Goal: Task Accomplishment & Management: Manage account settings

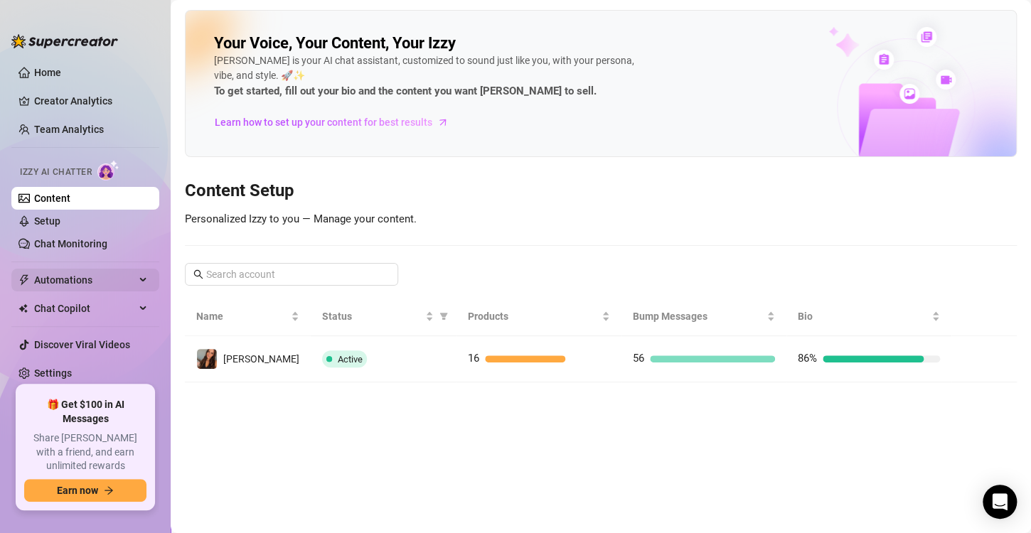
click at [86, 285] on span "Automations" at bounding box center [84, 280] width 101 height 23
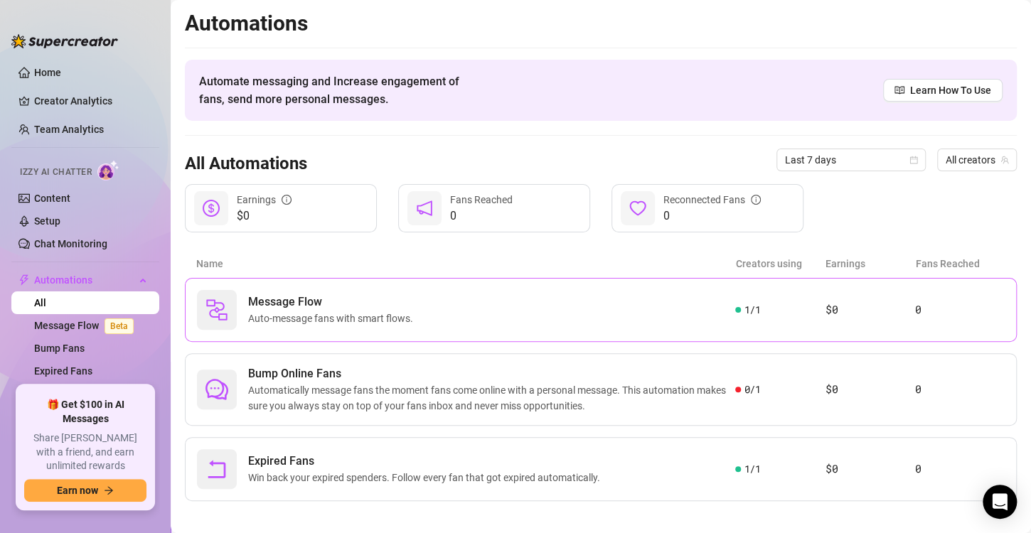
click at [373, 325] on span "Auto-message fans with smart flows." at bounding box center [333, 319] width 171 height 16
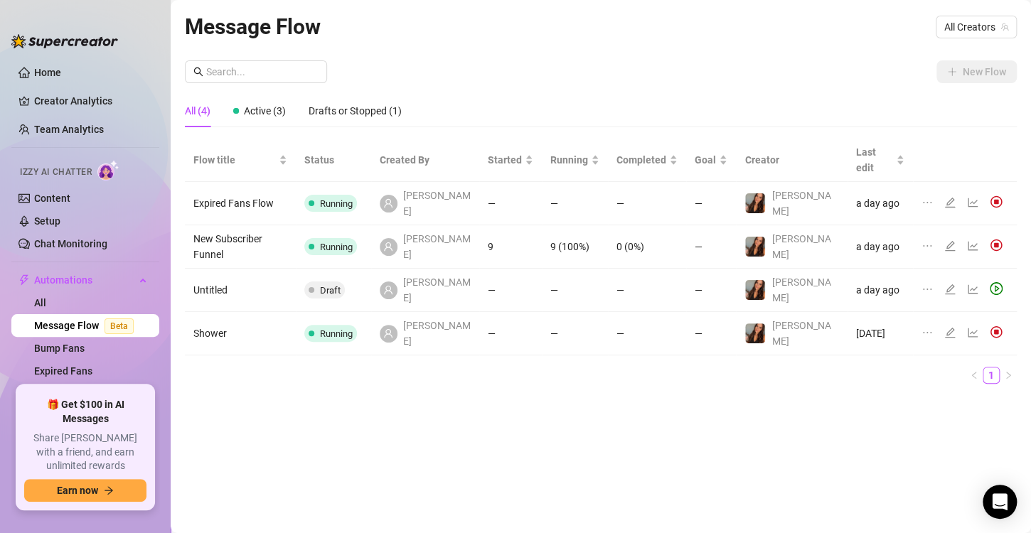
click at [371, 225] on td "Running" at bounding box center [333, 246] width 75 height 43
click at [947, 241] on icon "edit" at bounding box center [950, 246] width 10 height 10
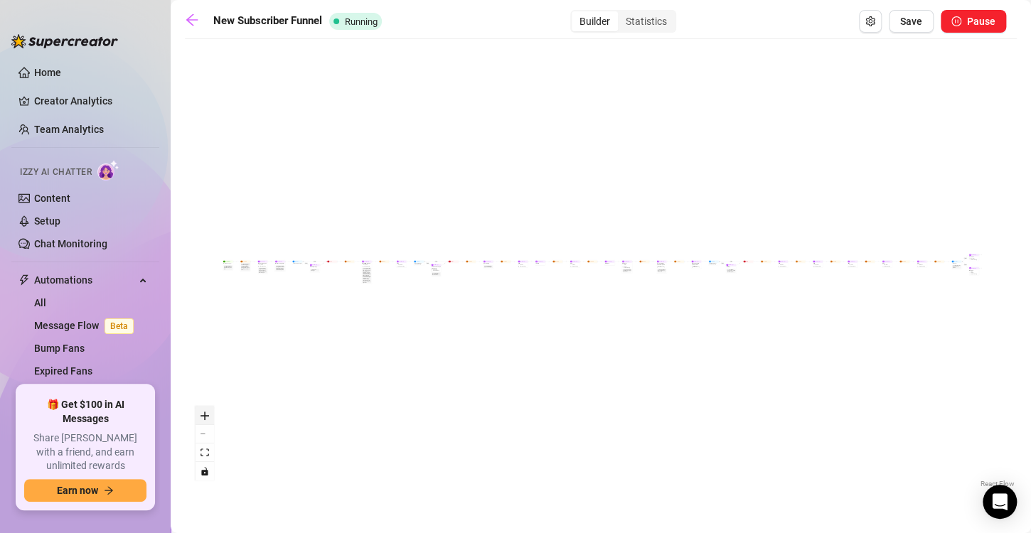
click at [208, 413] on icon "zoom in" at bounding box center [205, 416] width 9 height 9
drag, startPoint x: 236, startPoint y: 306, endPoint x: 485, endPoint y: 307, distance: 249.0
click at [485, 307] on div "If True If True If True If False If False If False If True If False Send Messag…" at bounding box center [601, 268] width 832 height 445
click at [440, 272] on div "The first welcome message. Include a short free video of the model talking, and…" at bounding box center [444, 272] width 10 height 6
click at [441, 265] on span "2 medias" at bounding box center [442, 265] width 3 height 1
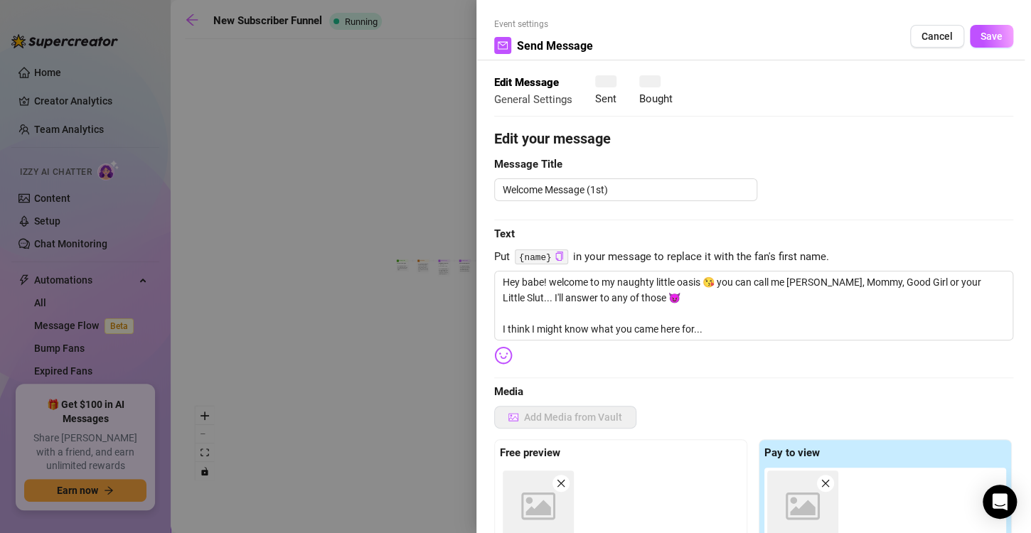
click at [440, 265] on div at bounding box center [515, 266] width 1031 height 533
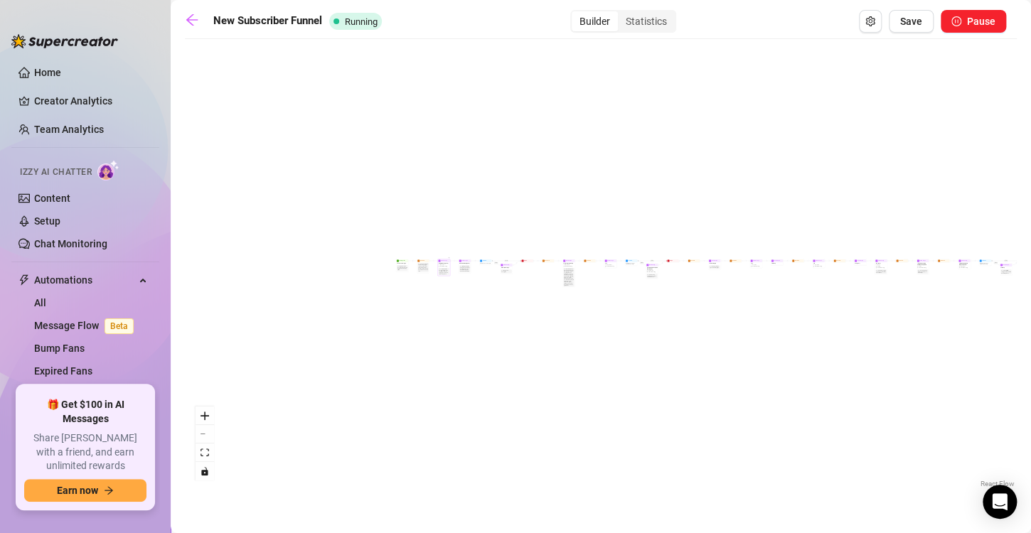
click at [447, 266] on div "Welcome Message (1st) $ 8 , 2 medias Avoid double sending" at bounding box center [444, 264] width 12 height 5
type textarea "Hey babe! welcome to my naughty little oasis 😘 you can call me [PERSON_NAME], M…"
click at [447, 266] on div at bounding box center [515, 266] width 1031 height 533
click at [447, 266] on div "Welcome Message (1st) $ 8 , 2 medias Avoid double sending" at bounding box center [444, 264] width 12 height 5
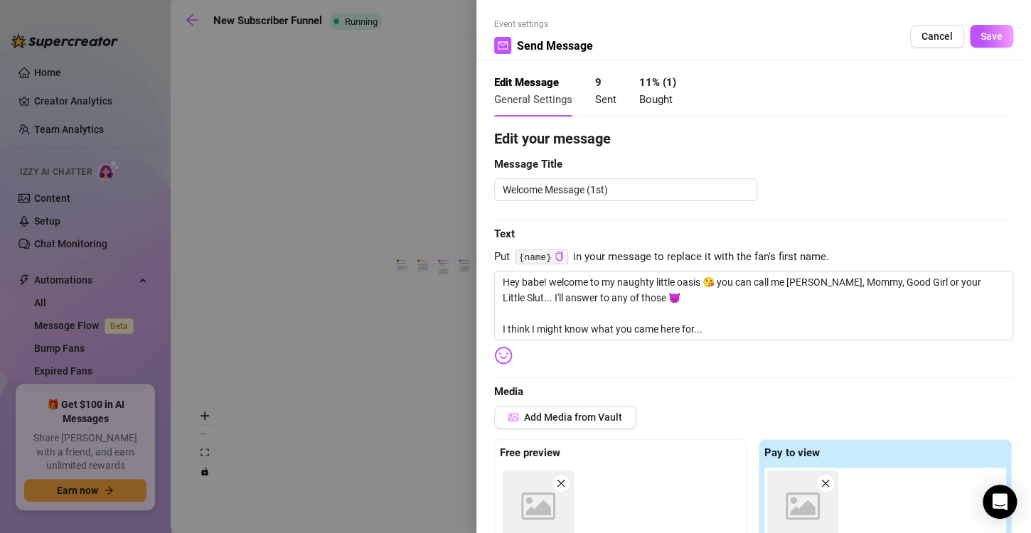
type textarea "Hey babe! welcome to my naughty little oasis 😘 you can call me [PERSON_NAME], M…"
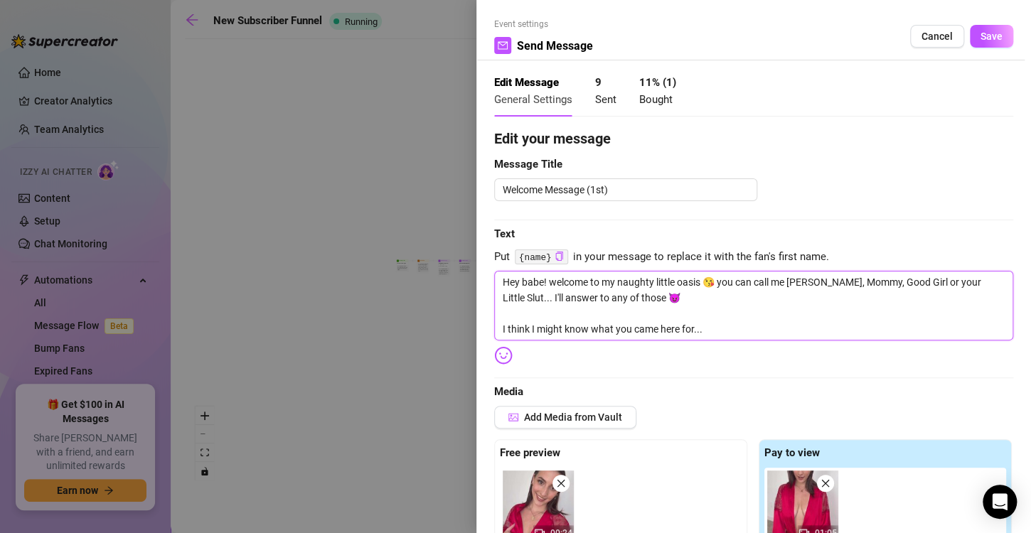
drag, startPoint x: 697, startPoint y: 304, endPoint x: 722, endPoint y: 276, distance: 37.8
click at [722, 276] on textarea "Hey babe! welcome to my naughty little oasis 😘 you can call me [PERSON_NAME], M…" at bounding box center [753, 306] width 519 height 70
type textarea "Hey babe! welcome to my naughty little oasis 😘 I think I might know what you ca…"
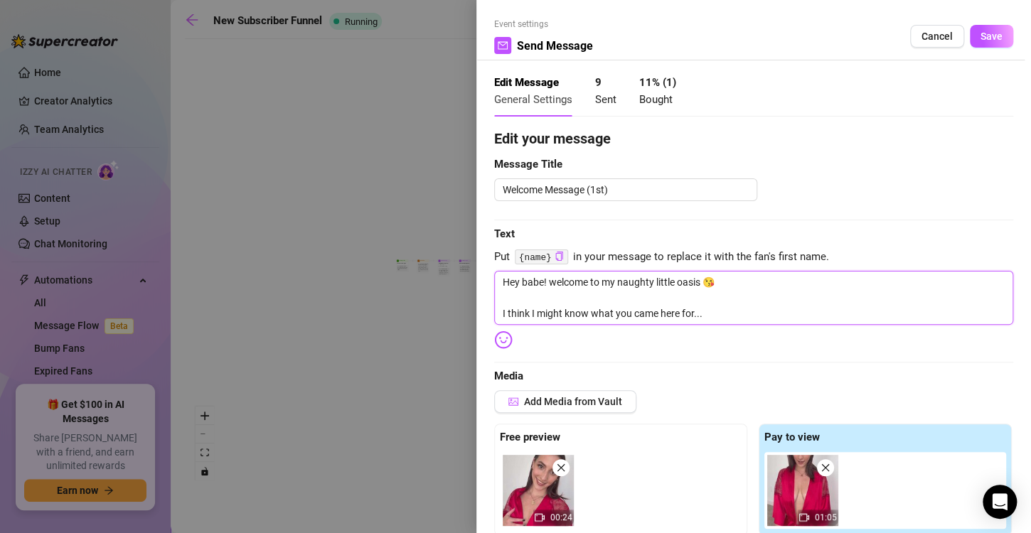
click at [543, 282] on textarea "Hey babe! welcome to my naughty little oasis 😘 I think I might know what you ca…" at bounding box center [753, 298] width 519 height 54
type textarea "Hey bab! welcome to my naughty little oasis 😘 I think I might know what you cam…"
type textarea "Hey ba! welcome to my naughty little oasis 😘 I think I might know what you came…"
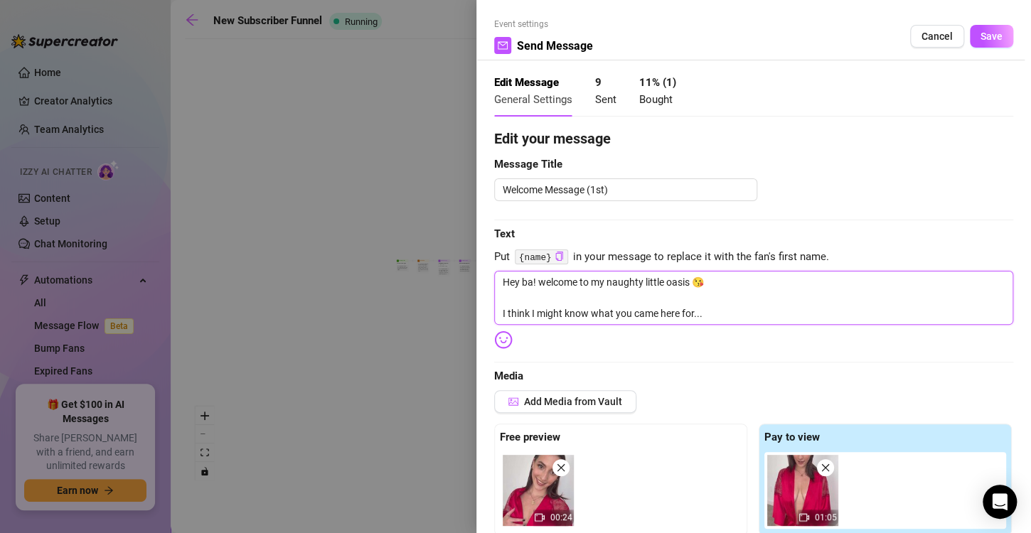
type textarea "Hey b! welcome to my naughty little oasis 😘 I think I might know what you came …"
type textarea "Hey ! welcome to my naughty little oasis 😘 I think I might know what you came h…"
type textarea "Hey t! welcome to my naughty little oasis 😘 I think I might know what you came …"
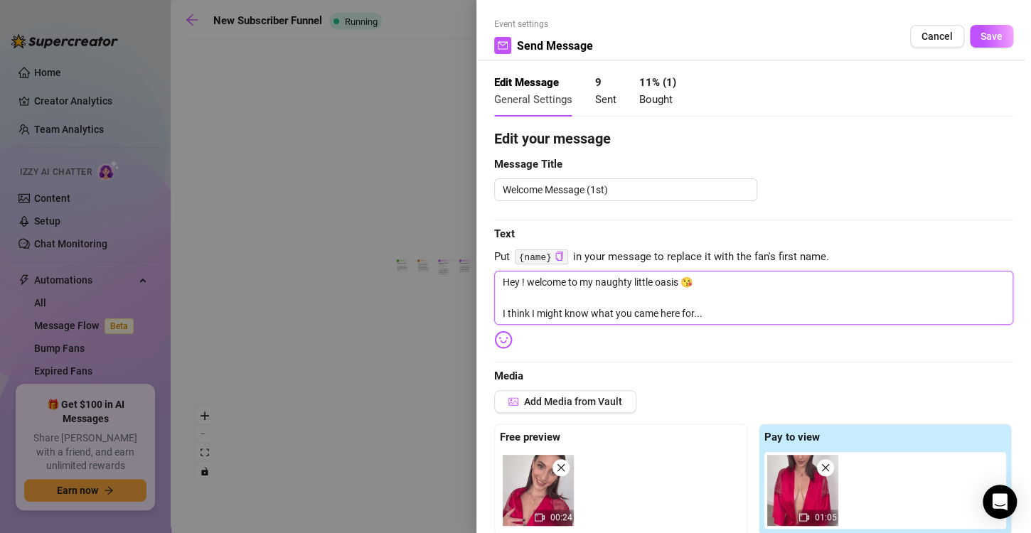
type textarea "Hey t! welcome to my naughty little oasis 😘 I think I might know what you came …"
type textarea "Hey th! welcome to my naughty little oasis 😘 I think I might know what you came…"
type textarea "Hey the! welcome to my naughty little oasis 😘 I think I might know what you cam…"
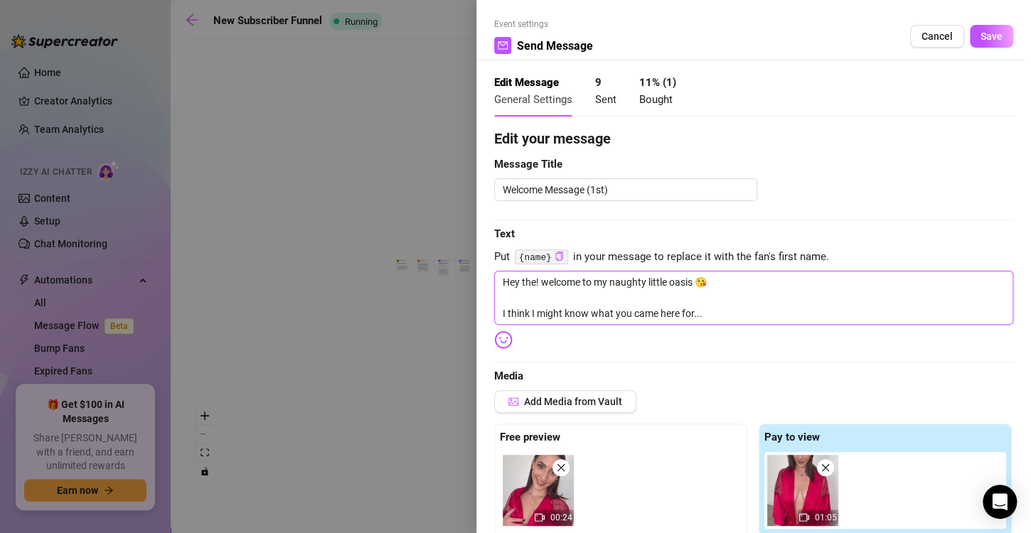
type textarea "Hey ther! welcome to my naughty little oasis 😘 I think I might know what you ca…"
type textarea "Hey there! welcome to my naughty little oasis 😘 I think I might know what you c…"
type textarea "Hey there! Iwelcome to my naughty little oasis 😘 I think I might know what you …"
type textarea "Hey there! I'welcome to my naughty little oasis 😘 I think I might know what you…"
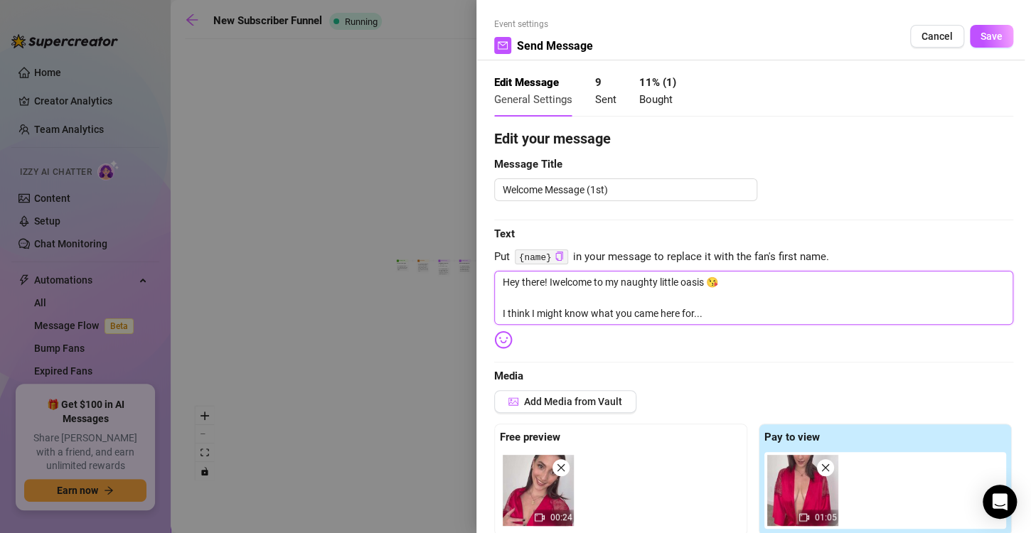
type textarea "Hey there! I'welcome to my naughty little oasis 😘 I think I might know what you…"
type textarea "Hey there! I'mwelcome to my naughty little oasis 😘 I think I might know what yo…"
type textarea "Hey there! I'm welcome to my naughty little oasis 😘 I think I might know what y…"
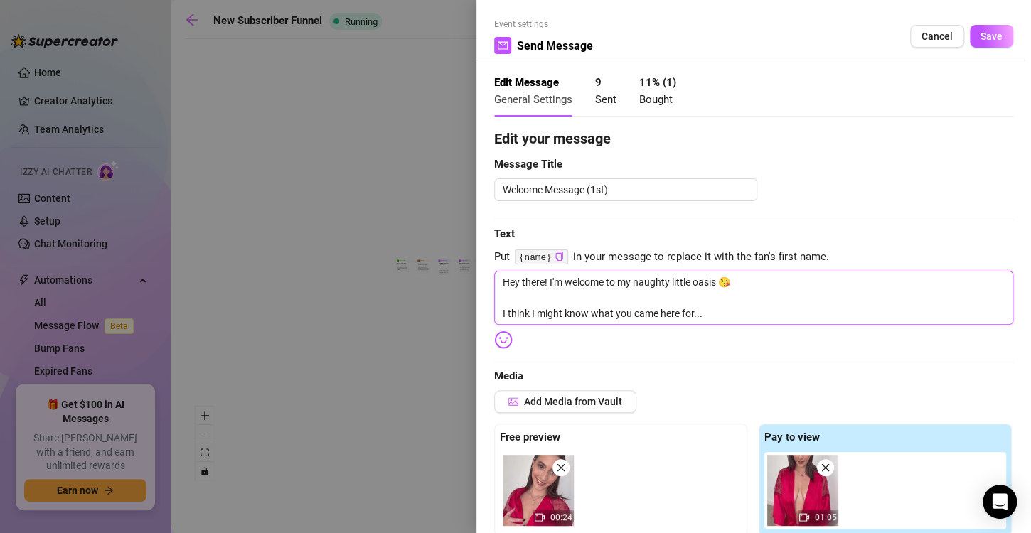
type textarea "Hey there! I'm Mwelcome to my naughty little oasis 😘 I think I might know what …"
type textarea "Hey there! I'm Mawelcome to my naughty little oasis 😘 I think I might know what…"
type textarea "Hey there! I'm Madwelcome to my naughty little oasis 😘 I think I might know wha…"
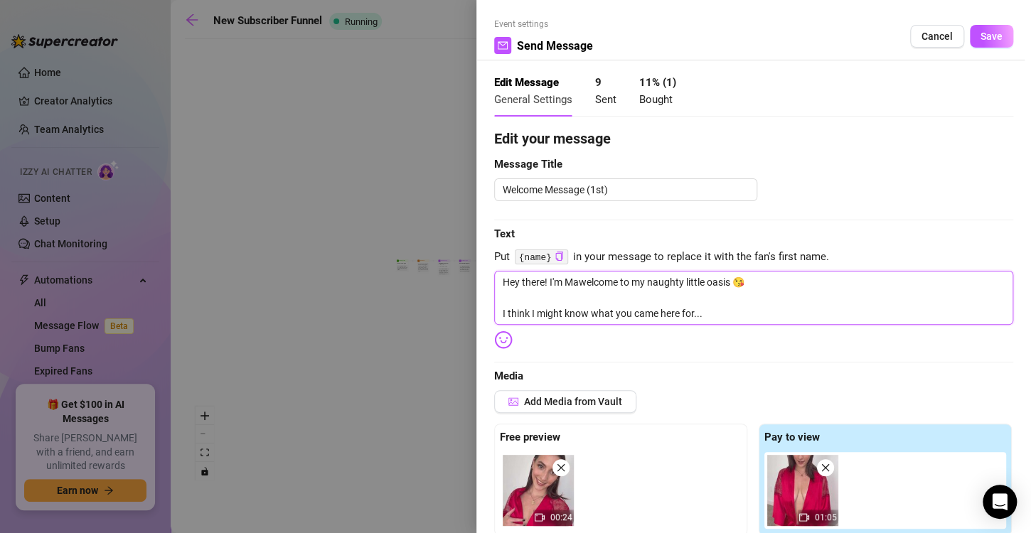
type textarea "Hey there! I'm Madwelcome to my naughty little oasis 😘 I think I might know wha…"
type textarea "Hey there! I'm [PERSON_NAME] to my naughty little oasis 😘 I think I might know …"
type textarea "Hey there! I'm Maddiwelcome to my naughty little oasis 😘 I think I might know w…"
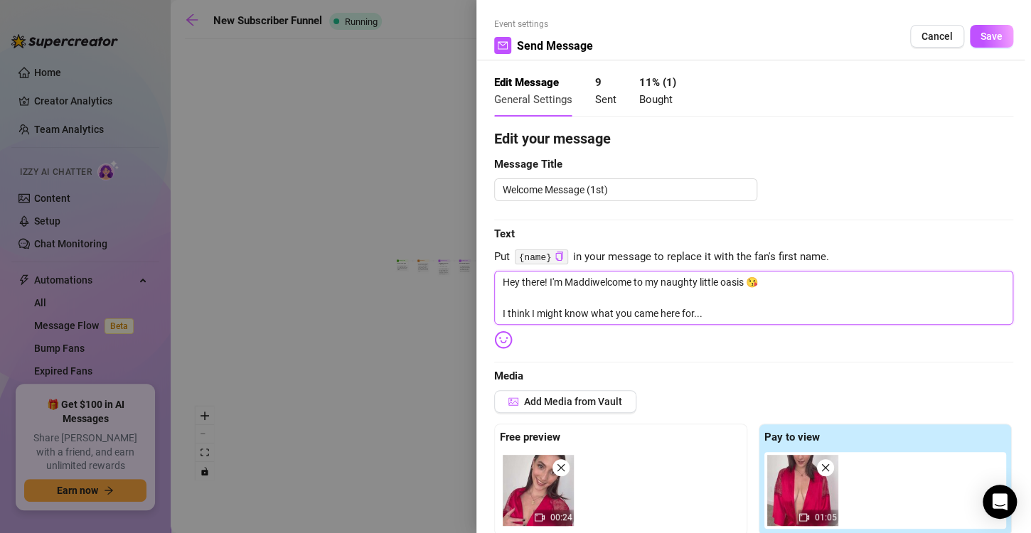
type textarea "Hey there! I'm [PERSON_NAME] to my naughty little oasis 😘 I think I might know …"
type textarea "Hey there! I'm [PERSON_NAME] welcome to my naughty little oasis 😘 I think I mig…"
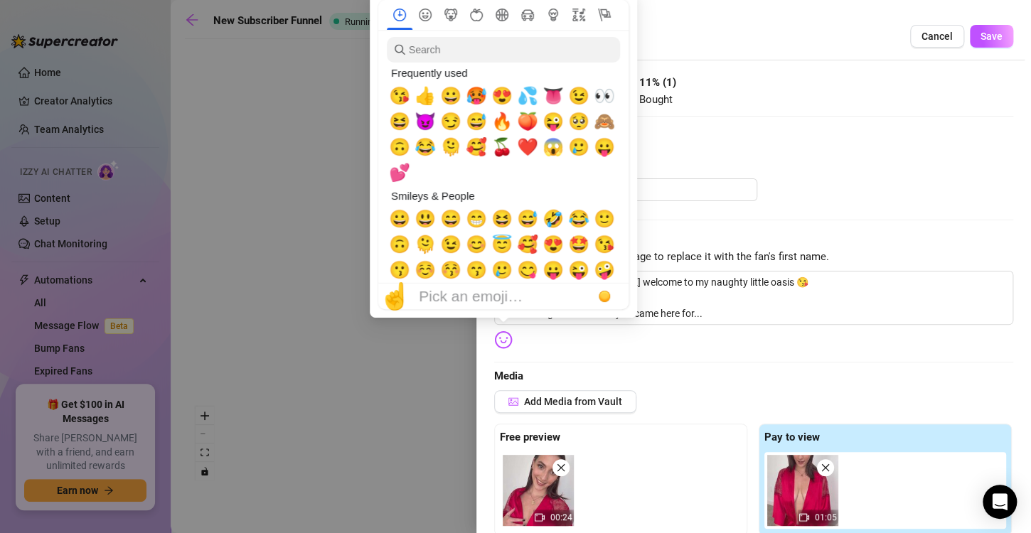
click at [501, 341] on img at bounding box center [503, 340] width 18 height 18
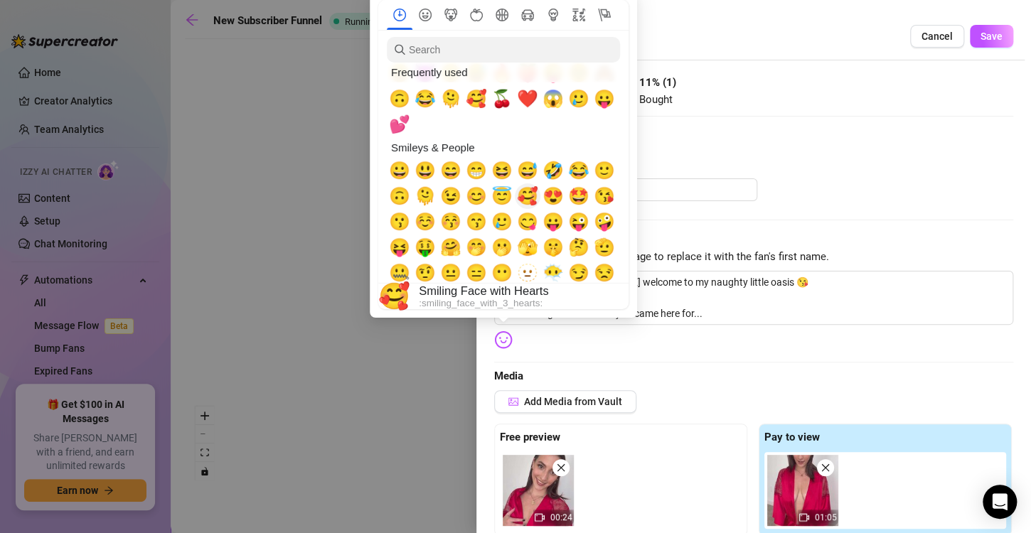
scroll to position [50, 0]
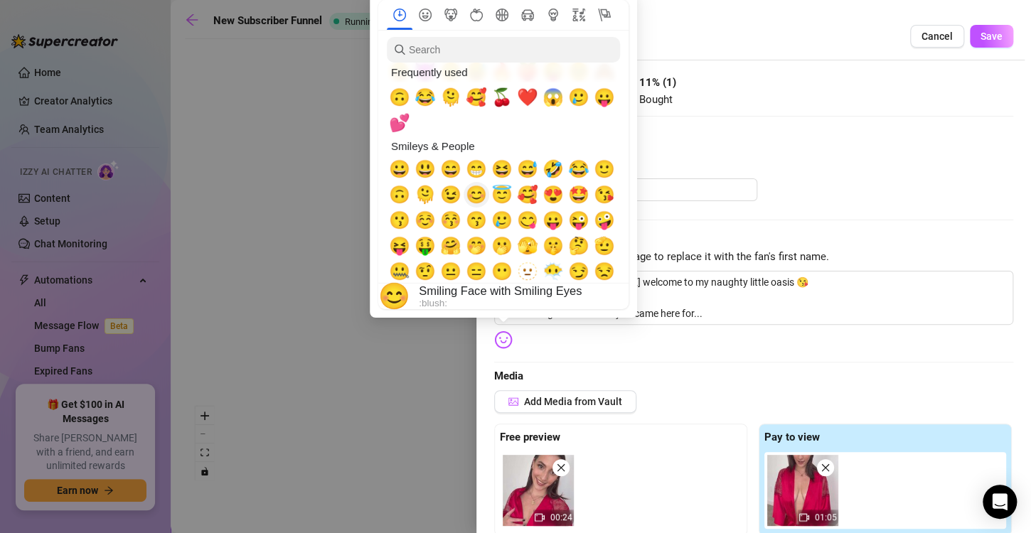
click at [479, 197] on span "😊" at bounding box center [476, 195] width 21 height 20
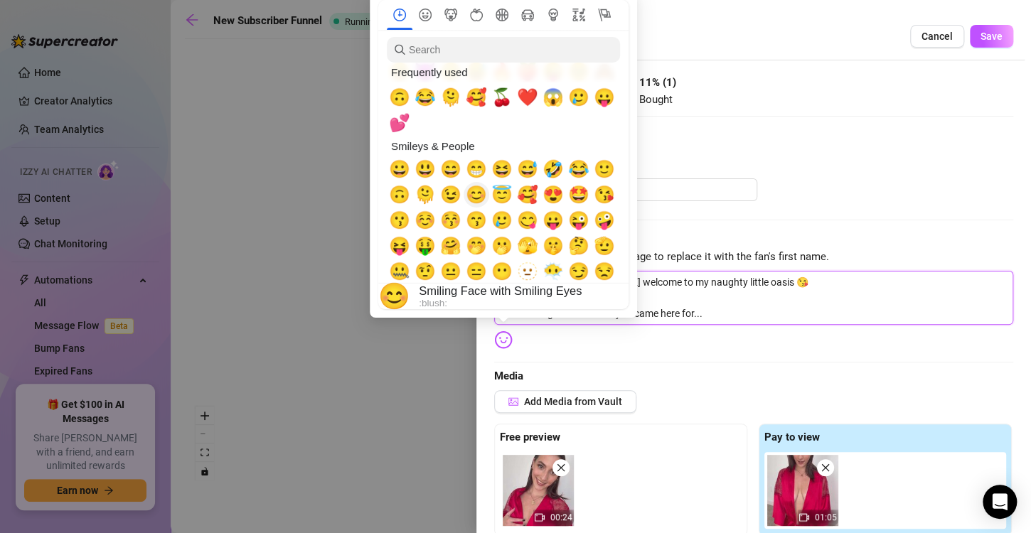
type textarea "Hey there! I'm [PERSON_NAME] 😊welcome to my naughty little oasis 😘 I think I mi…"
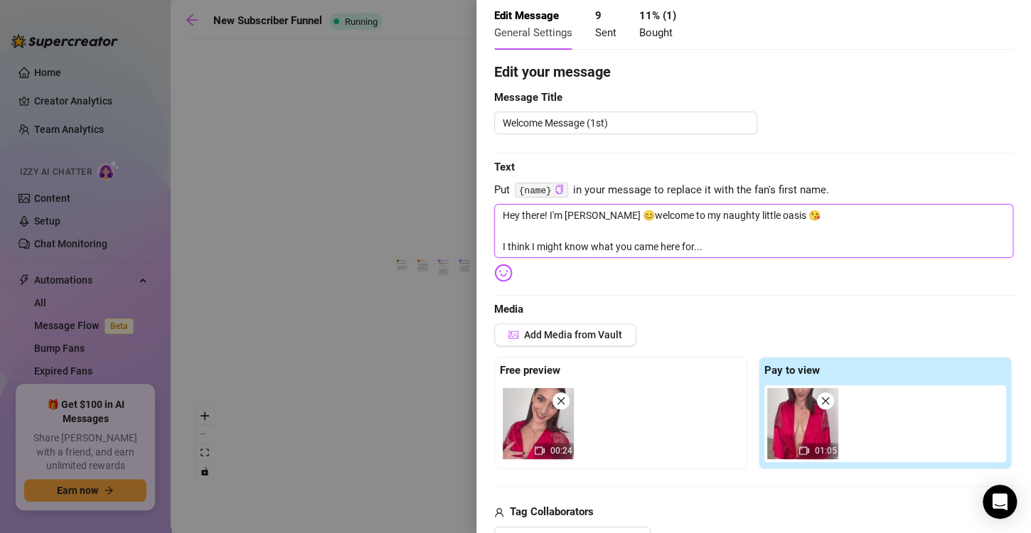
scroll to position [33, 0]
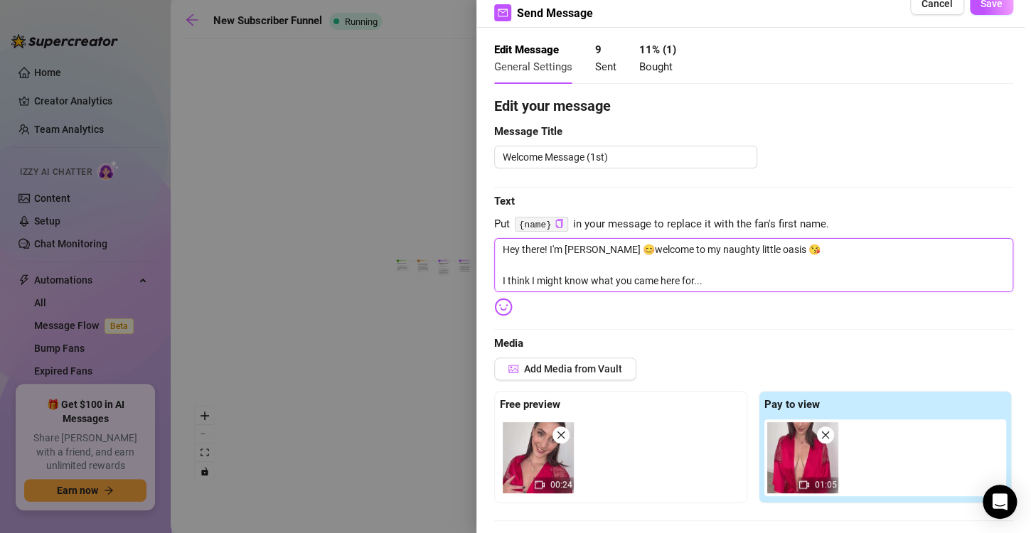
drag, startPoint x: 706, startPoint y: 285, endPoint x: 469, endPoint y: 276, distance: 236.3
click at [469, 276] on div "Event settings Send Message Cancel Save Edit Message General Settings 9 Sent 11…" at bounding box center [515, 266] width 1031 height 533
type textarea "Hey there! I'm [PERSON_NAME] 😊welcome to my naughty little oasis 😘"
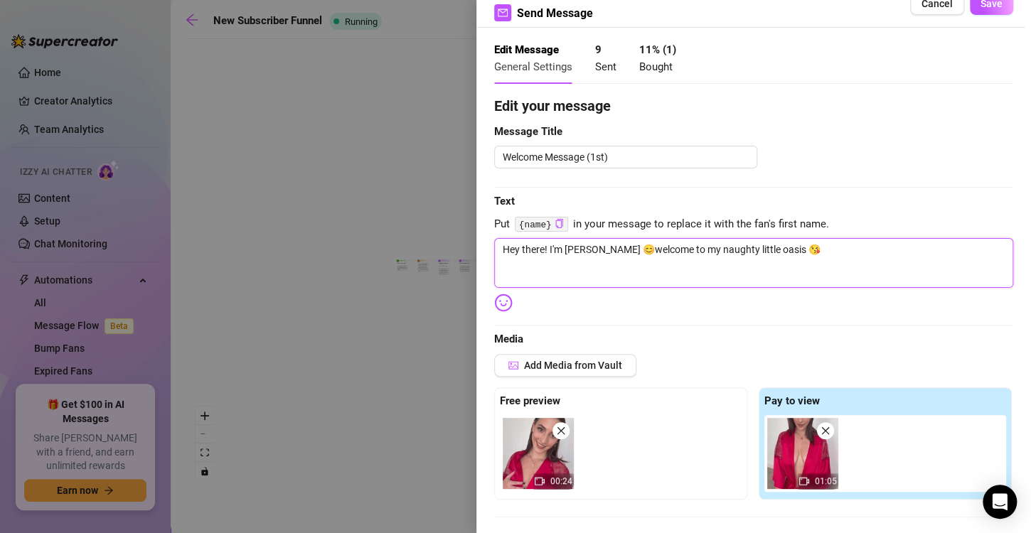
type textarea "Hey there! I'm [PERSON_NAME] 😊welcome to my naughty little oasis 😘"
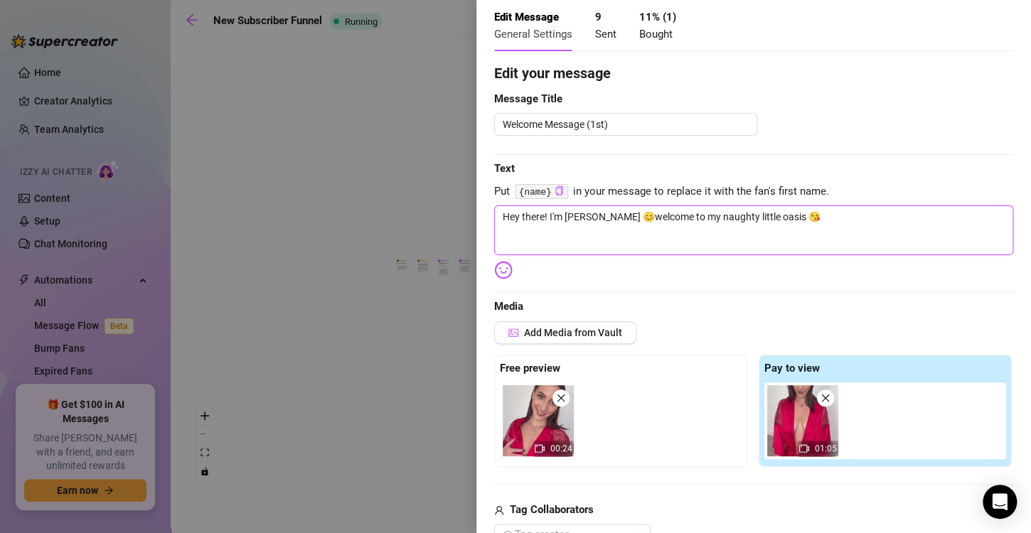
scroll to position [0, 0]
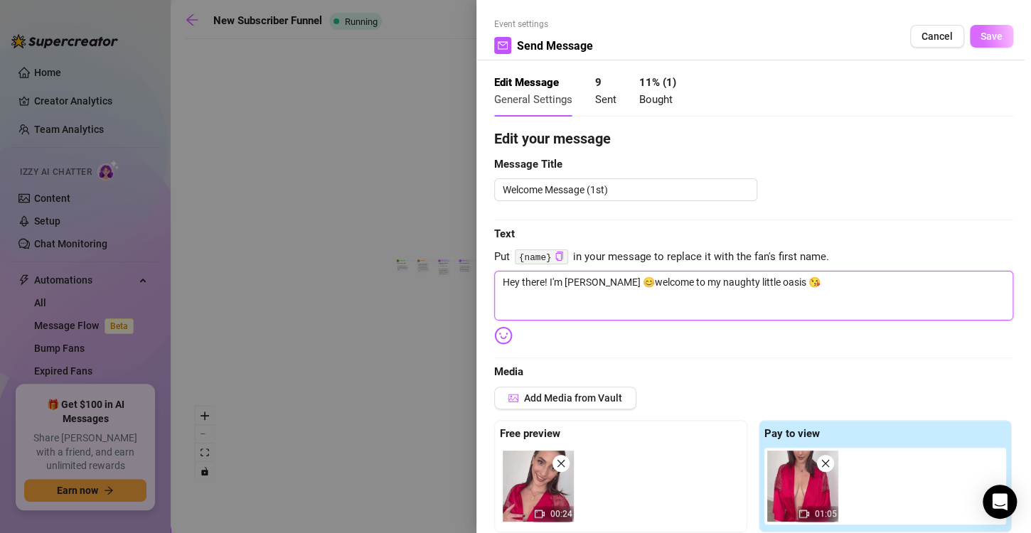
type textarea "Hey there! I'm [PERSON_NAME] 😊welcome to my naughty little oasis 😘"
click at [973, 43] on button "Save" at bounding box center [991, 36] width 43 height 23
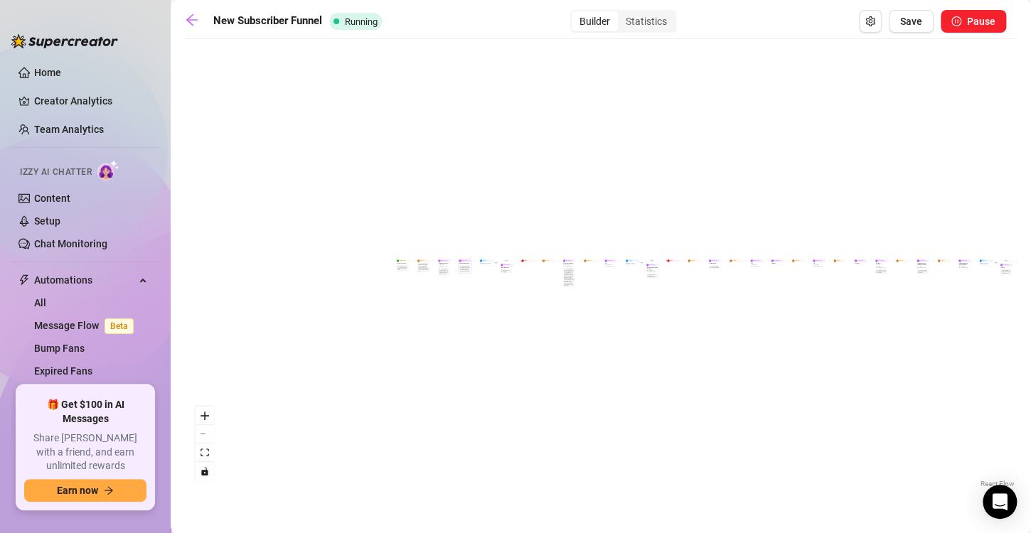
click at [466, 272] on div "Note: Splitting the welcome message makes it feel like it was sent by the creat…" at bounding box center [465, 268] width 11 height 7
type textarea "and now that you're here babe.. what should I call you? and what kinds of thing…"
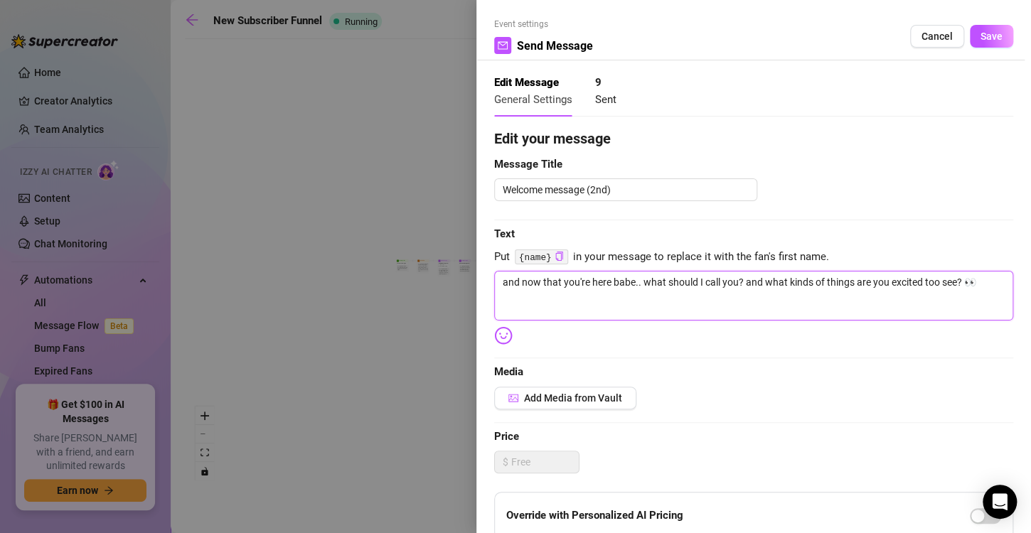
click at [524, 282] on textarea "and now that you're here babe.. what should I call you? and what kinds of thing…" at bounding box center [753, 296] width 519 height 50
type textarea "andnow that you're here babe.. what should I call you? and what kinds of things…"
type textarea "annow that you're here babe.. what should I call you? and what kinds of things …"
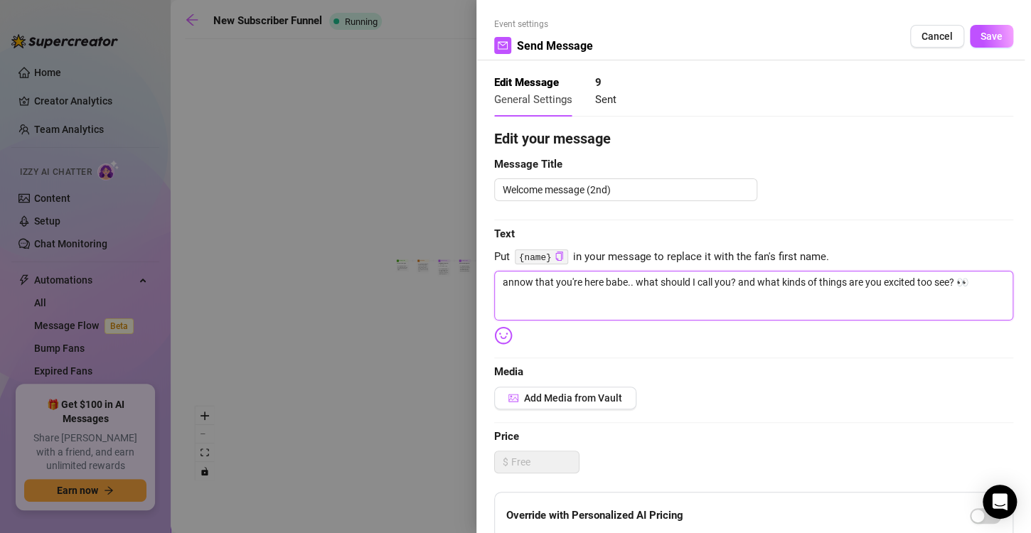
type textarea "anow that you're here babe.. what should I call you? and what kinds of things a…"
type textarea "now that you're here babe.. what should I call you? and what kinds of things ar…"
click at [743, 282] on textarea "now that you're here babe.. what should I call you? and what kinds of things ar…" at bounding box center [753, 296] width 519 height 50
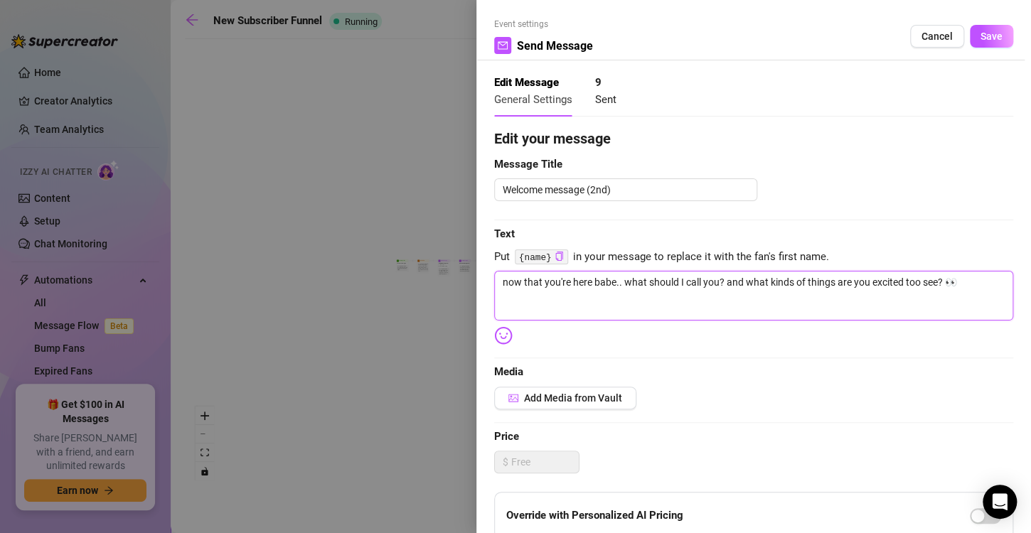
type textarea "now that you're here babe.. what should I call you? an what kinds of things are…"
type textarea "now that you're here babe.. what should I call you? a what kinds of things are …"
type textarea "now that you're here babe.. what should I call you? what kinds of things are yo…"
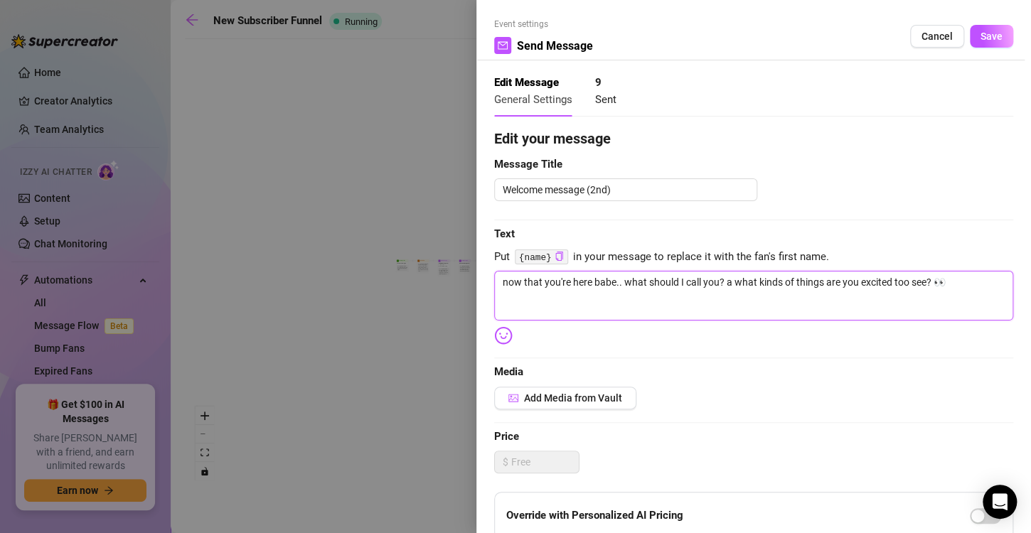
type textarea "now that you're here babe.. what should I call you? what kinds of things are yo…"
type textarea "now that you're here babe.. what should I call you what kinds of things are you…"
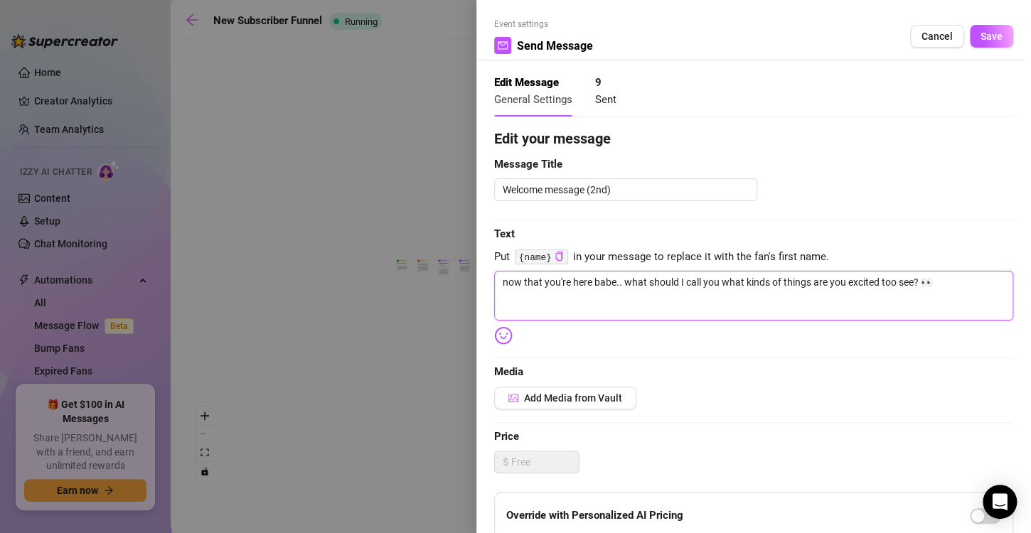
type textarea "now that you're here babe.. what should I call yo what kinds of things are you …"
type textarea "now that you're here babe.. what should I call y what kinds of things are you e…"
type textarea "now that you're here babe.. what should I call what kinds of things are you exc…"
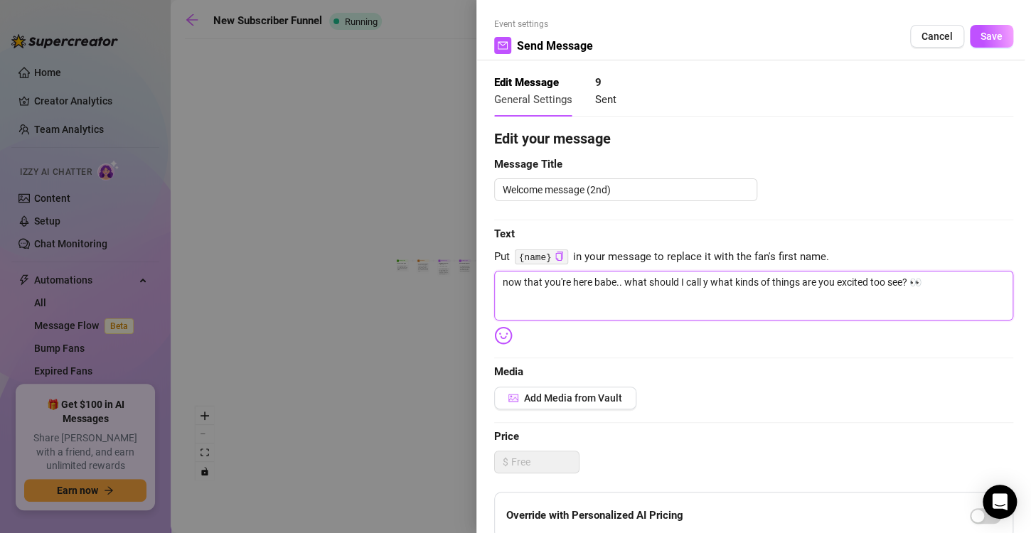
type textarea "now that you're here babe.. what should I call what kinds of things are you exc…"
type textarea "now that you're here babe.. what should I cal what kinds of things are you exci…"
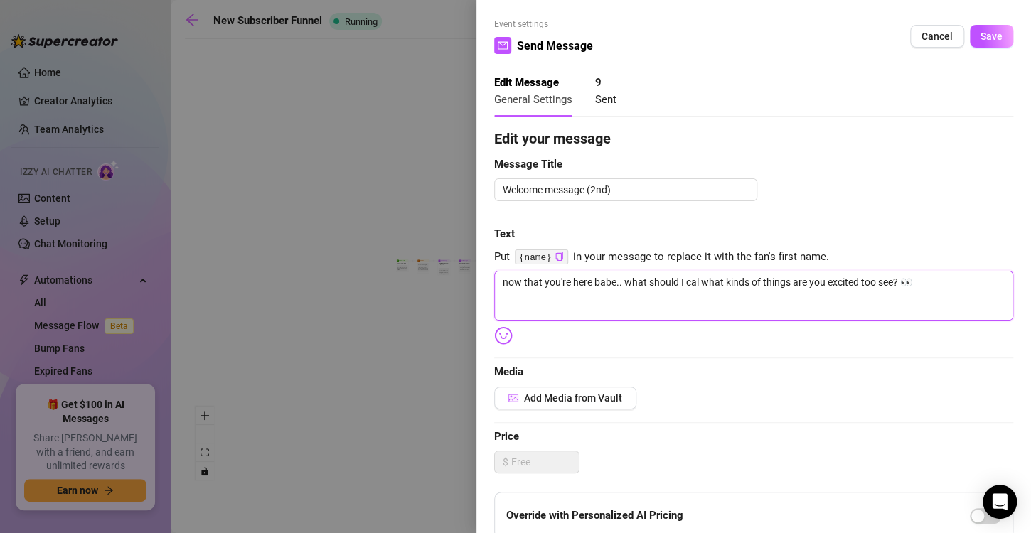
type textarea "now that you're here babe.. what should I ca what kinds of things are you excit…"
type textarea "now that you're here babe.. what should I c what kinds of things are you excite…"
type textarea "now that you're here babe.. what should I what kinds of things are you excited …"
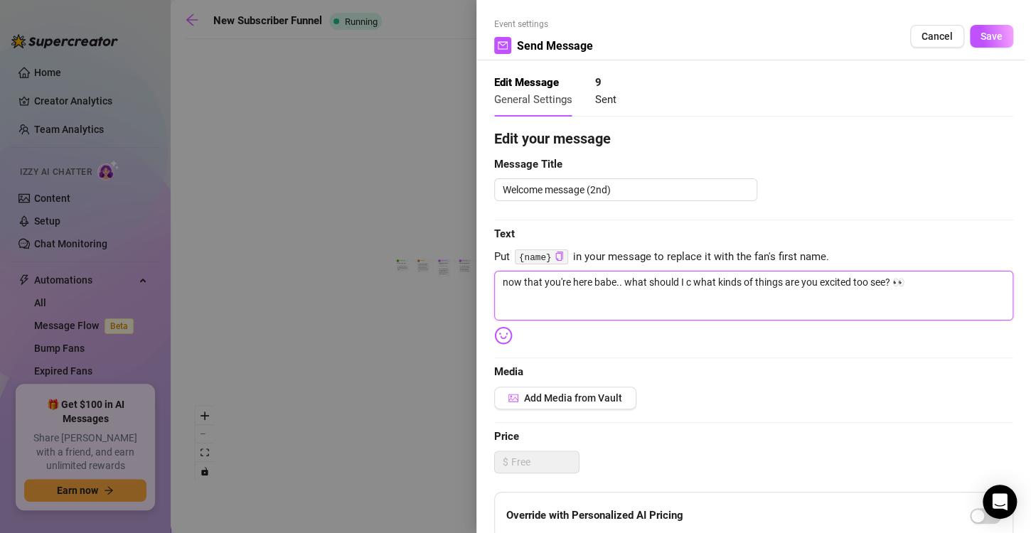
type textarea "now that you're here babe.. what should I what kinds of things are you excited …"
type textarea "now that you're here babe.. what should what kinds of things are you excited to…"
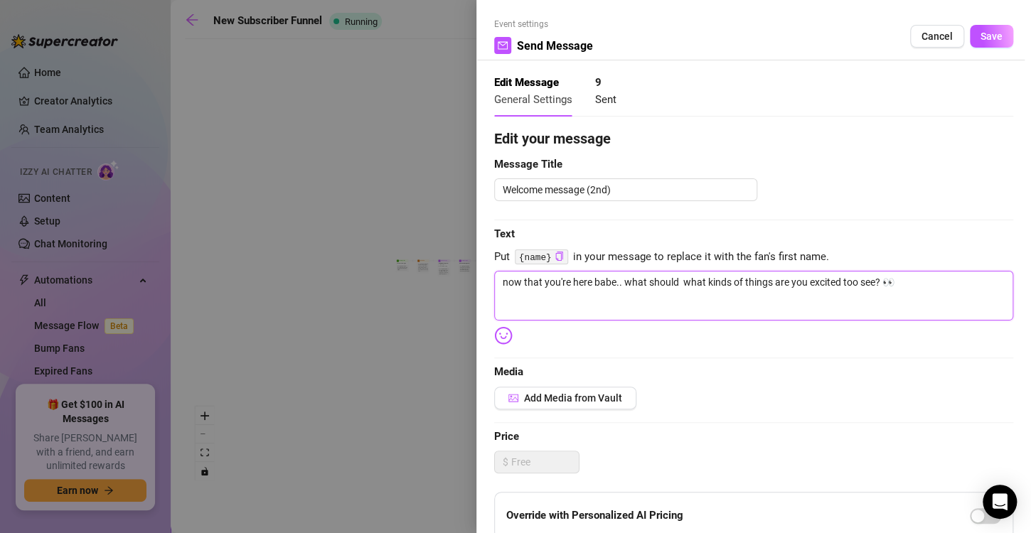
type textarea "now that you're here babe.. what should what kinds of things are you excited to…"
type textarea "now that you're here babe.. what shoul what kinds of things are you excited too…"
type textarea "now that you're here babe.. what shou what kinds of things are you excited too …"
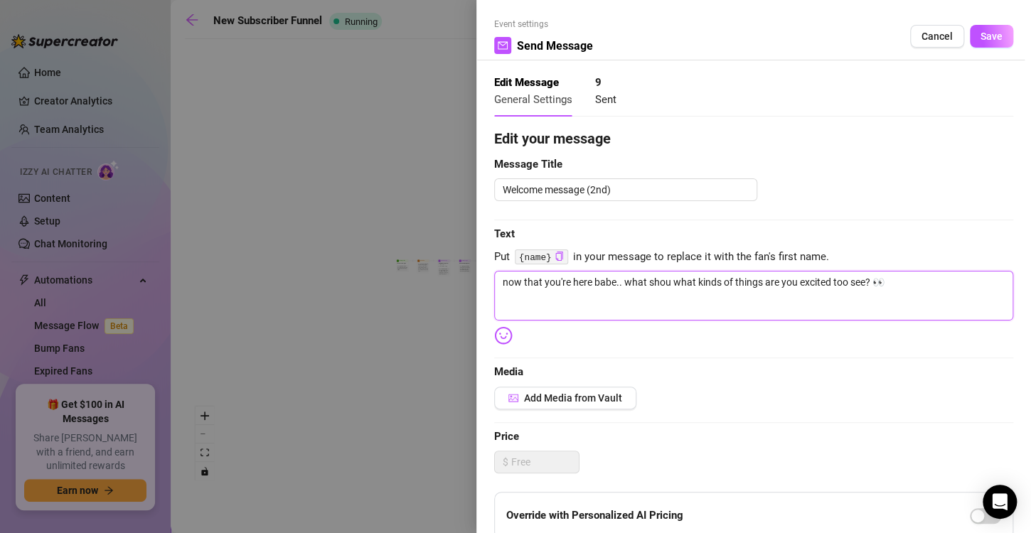
type textarea "now that you're here babe.. what sho what kinds of things are you excited too s…"
type textarea "now that you're here babe.. what sh what kinds of things are you excited too se…"
type textarea "now that you're here babe.. what s what kinds of things are you excited too see…"
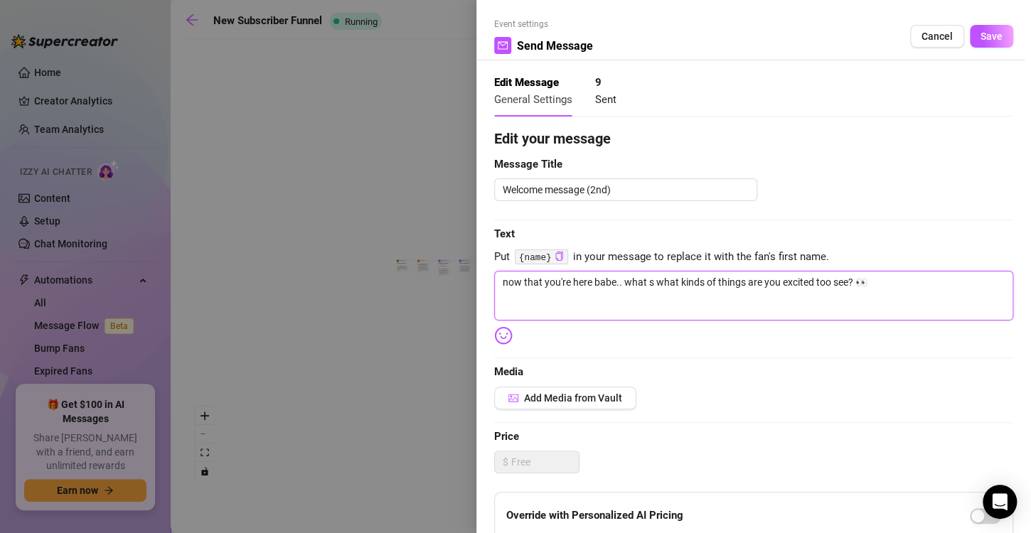
type textarea "now that you're here babe.. what what kinds of things are you excited too see? 👀"
type textarea "now that you're here babe.. wha what kinds of things are you excited too see? 👀"
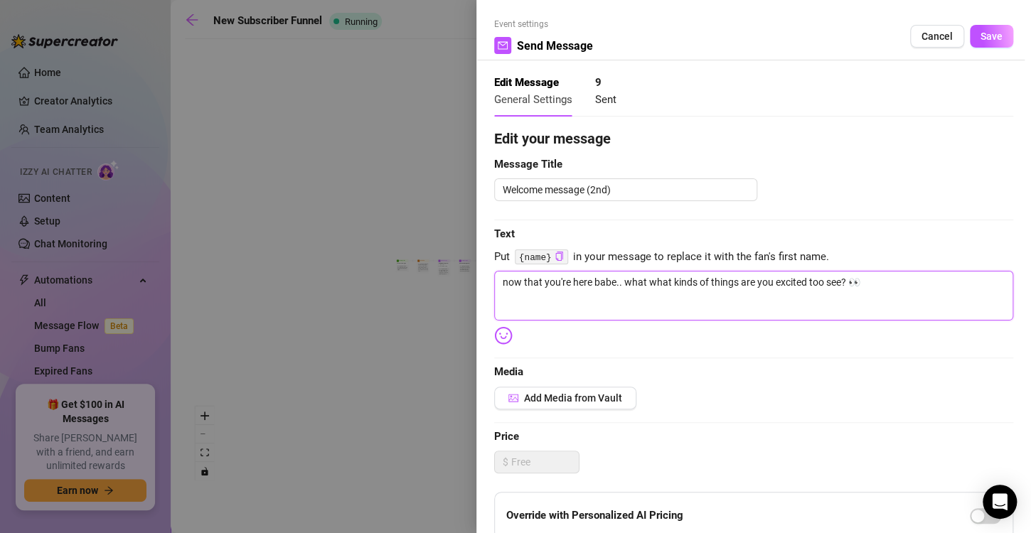
type textarea "now that you're here babe.. wha what kinds of things are you excited too see? 👀"
type textarea "now that you're here babe.. wh what kinds of things are you excited too see? 👀"
type textarea "now that you're here babe.. w what kinds of things are you excited too see? 👀"
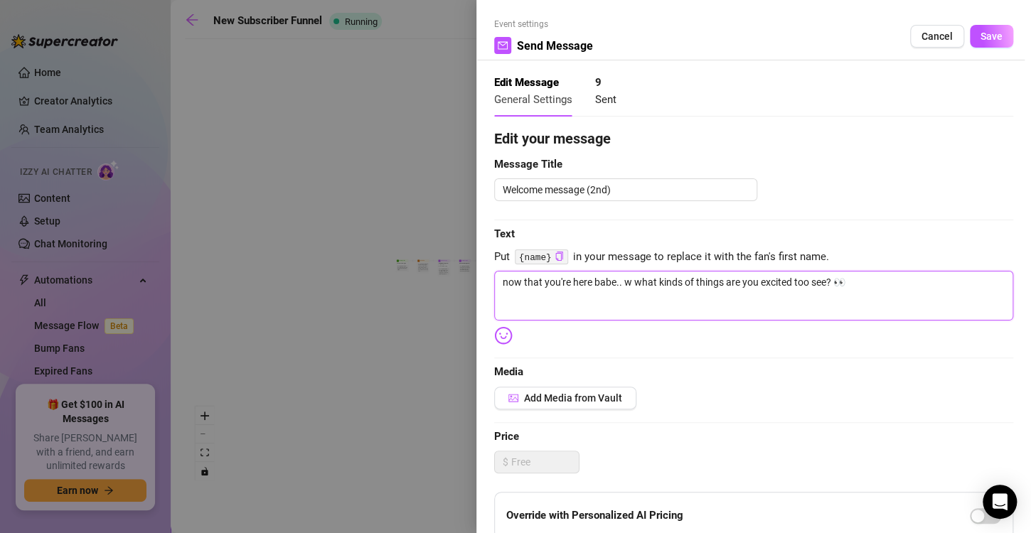
type textarea "now that you're here babe.. what kinds of things are you excited too see? 👀"
type textarea "now that you're here babe... what kinds of things are you excited too see? 👀"
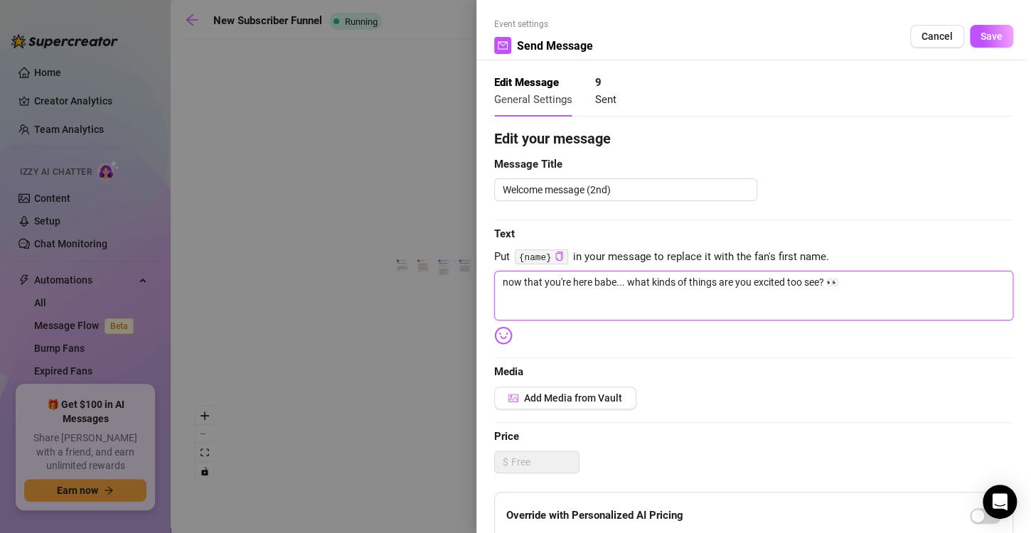
scroll to position [31, 0]
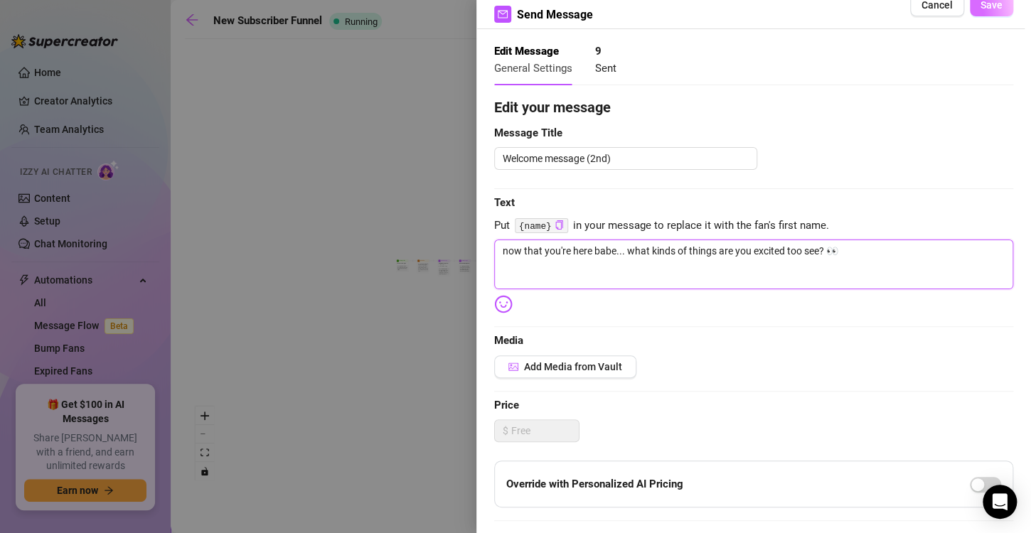
type textarea "now that you're here babe... what kinds of things are you excited too see? 👀"
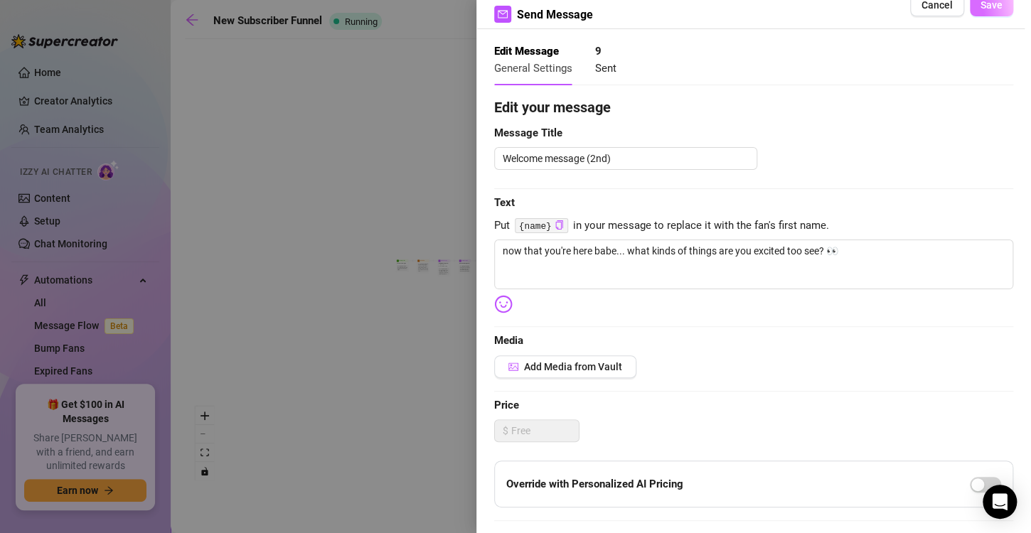
click at [977, 11] on button "Save" at bounding box center [991, 5] width 43 height 23
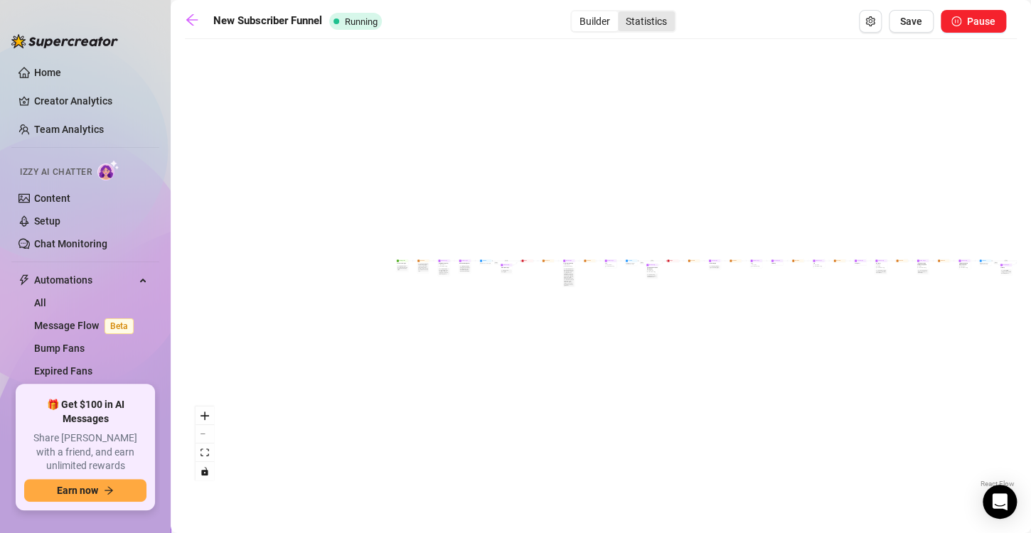
click at [631, 21] on div "Statistics" at bounding box center [646, 21] width 57 height 20
click at [622, 14] on input "Statistics" at bounding box center [622, 14] width 0 height 0
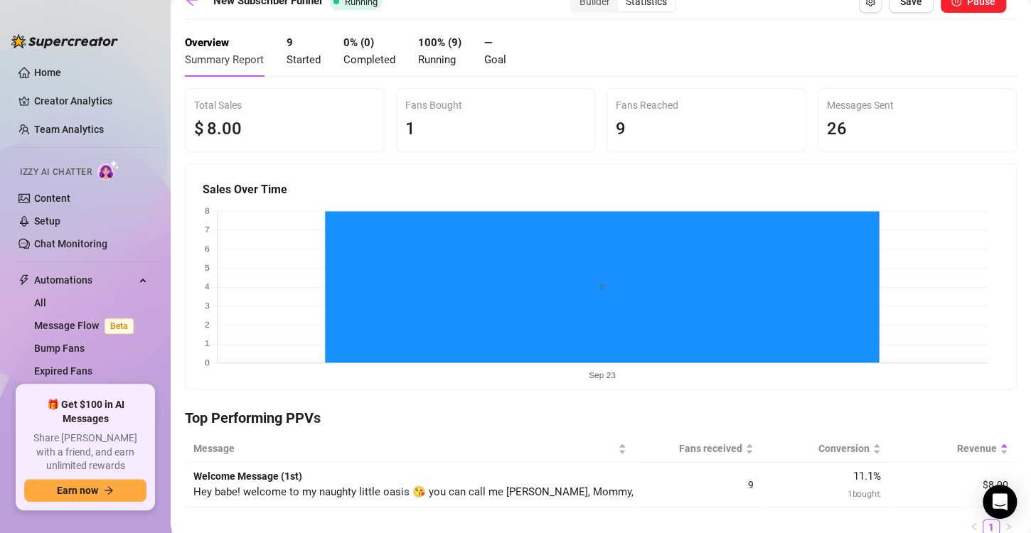
scroll to position [0, 0]
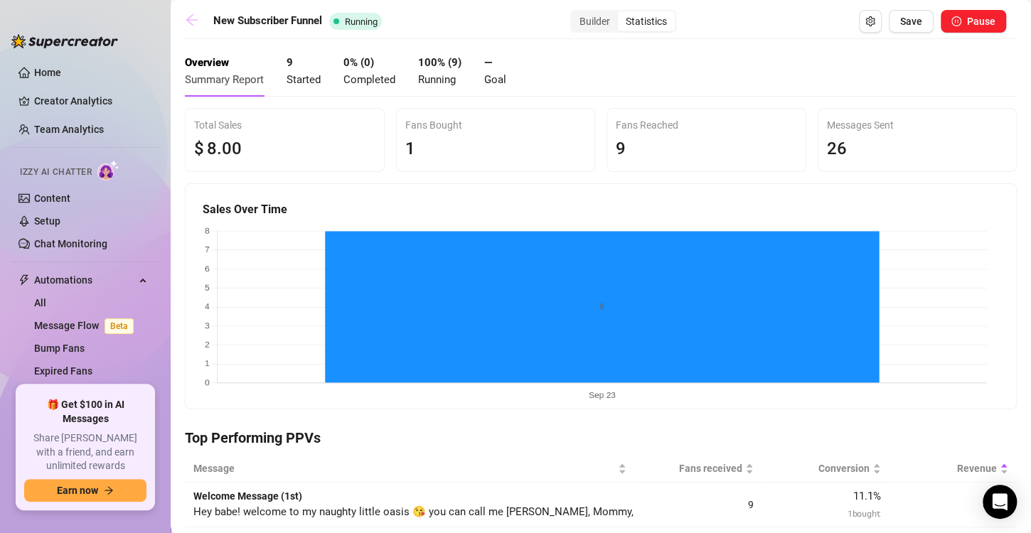
click at [196, 26] on icon "arrow-left" at bounding box center [192, 20] width 14 height 14
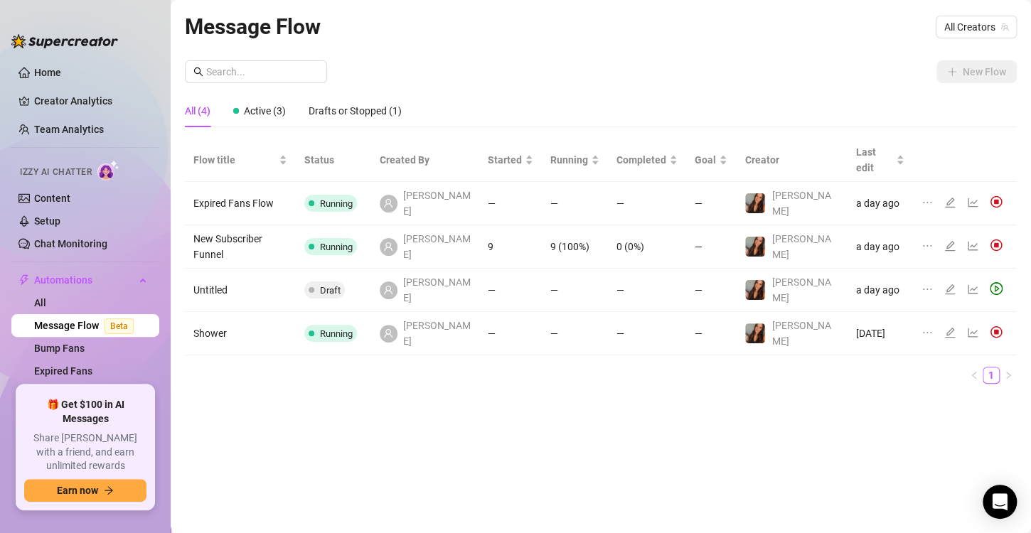
click at [711, 225] on td "—" at bounding box center [711, 246] width 50 height 43
